Goal: Find contact information: Find contact information

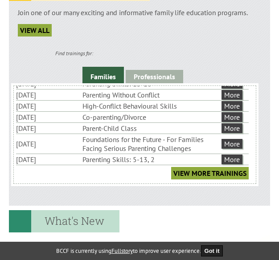
scroll to position [32, 0]
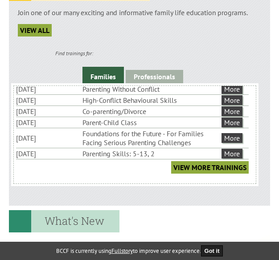
click at [201, 140] on li "Foundations for the Future - For Families Facing Serious Parenting Challenges" at bounding box center [150, 138] width 137 height 20
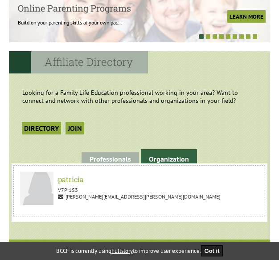
scroll to position [832, 0]
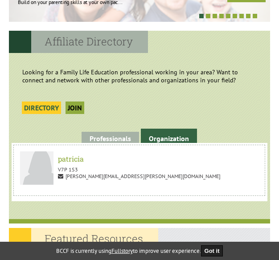
click at [48, 107] on link "Directory" at bounding box center [41, 108] width 39 height 12
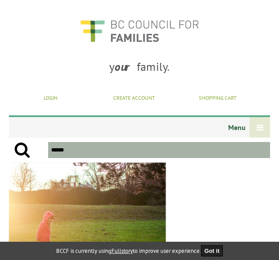
click at [256, 126] on div at bounding box center [260, 127] width 20 height 20
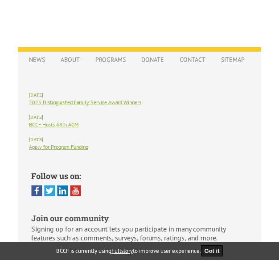
scroll to position [2404, 0]
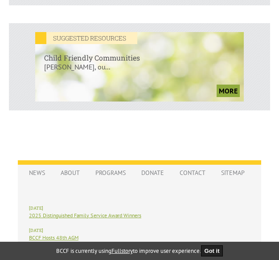
scroll to position [2226, 0]
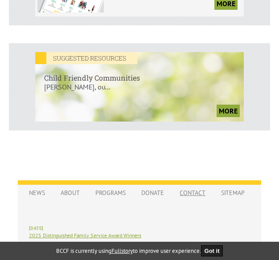
click at [184, 188] on link "Contact" at bounding box center [192, 192] width 35 height 13
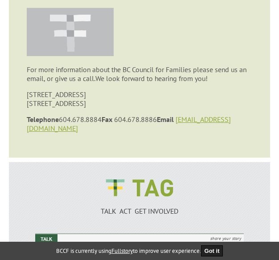
scroll to position [238, 0]
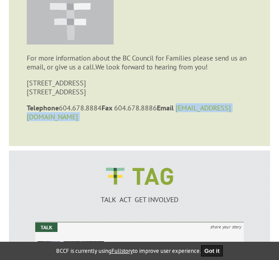
drag, startPoint x: 237, startPoint y: 110, endPoint x: 185, endPoint y: 111, distance: 51.7
click at [185, 110] on p "Telephone [PHONE_NUMBER] Fax [PHONE_NUMBER] Email [EMAIL_ADDRESS][DOMAIN_NAME]" at bounding box center [139, 112] width 225 height 18
copy p "[EMAIL_ADDRESS][DOMAIN_NAME]"
